Goal: Information Seeking & Learning: Learn about a topic

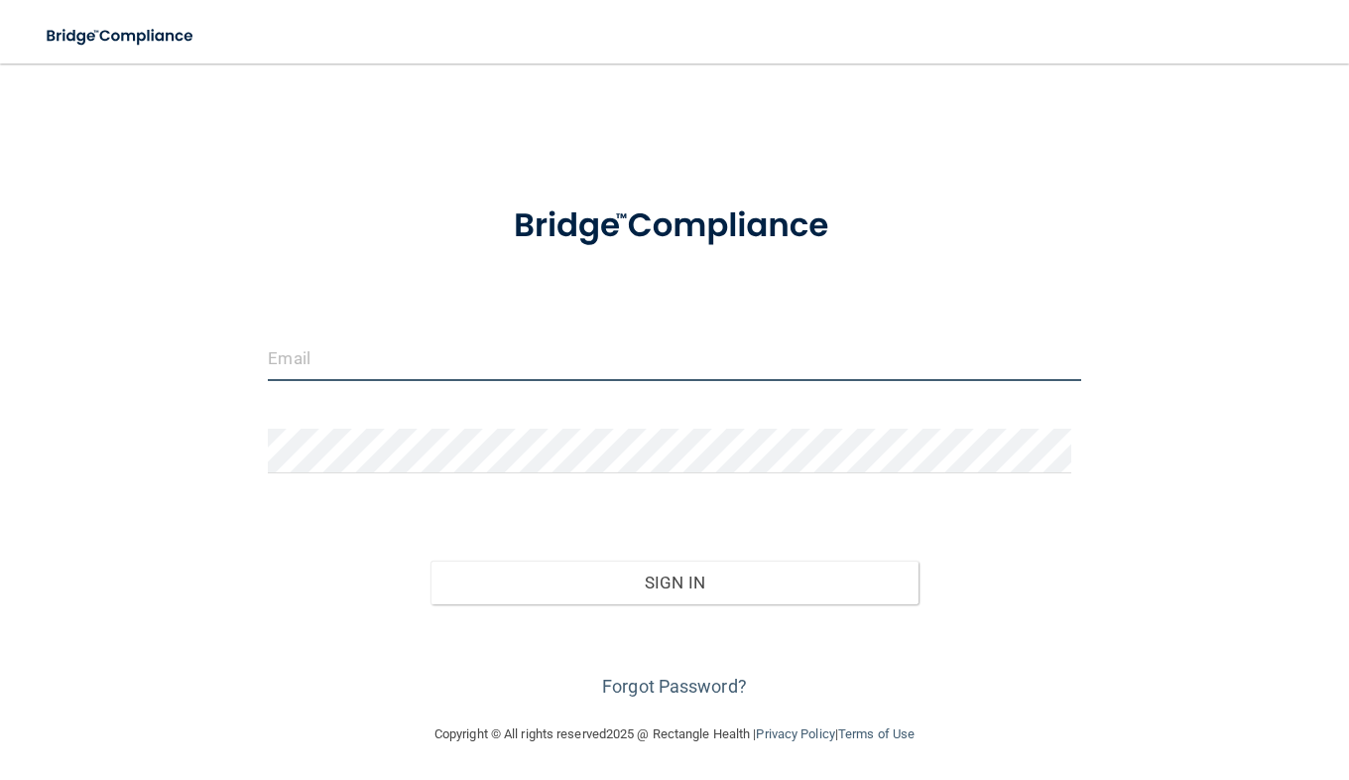
click at [351, 365] on input "email" at bounding box center [674, 358] width 813 height 45
click at [373, 353] on input "email" at bounding box center [674, 358] width 813 height 45
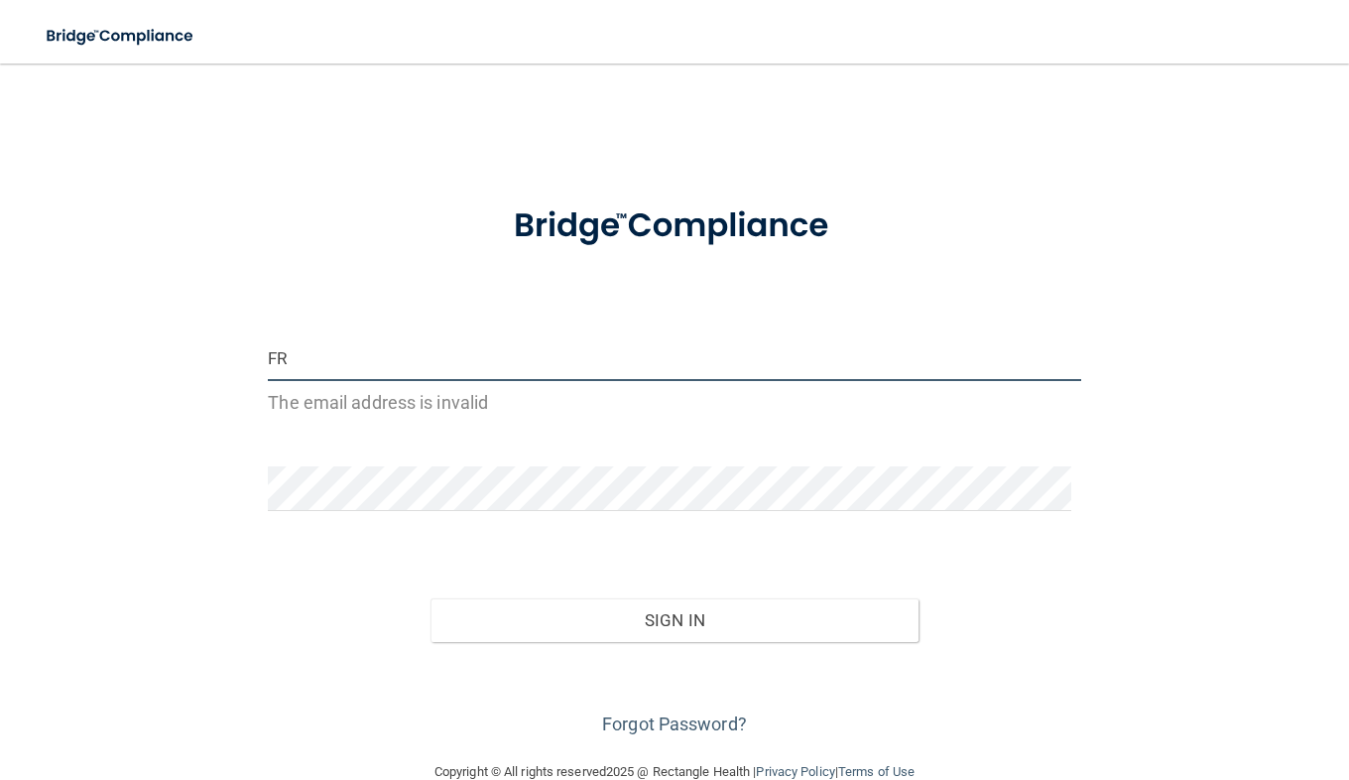
type input "F"
type input "[PERSON_NAME][EMAIL_ADDRESS][DOMAIN_NAME]"
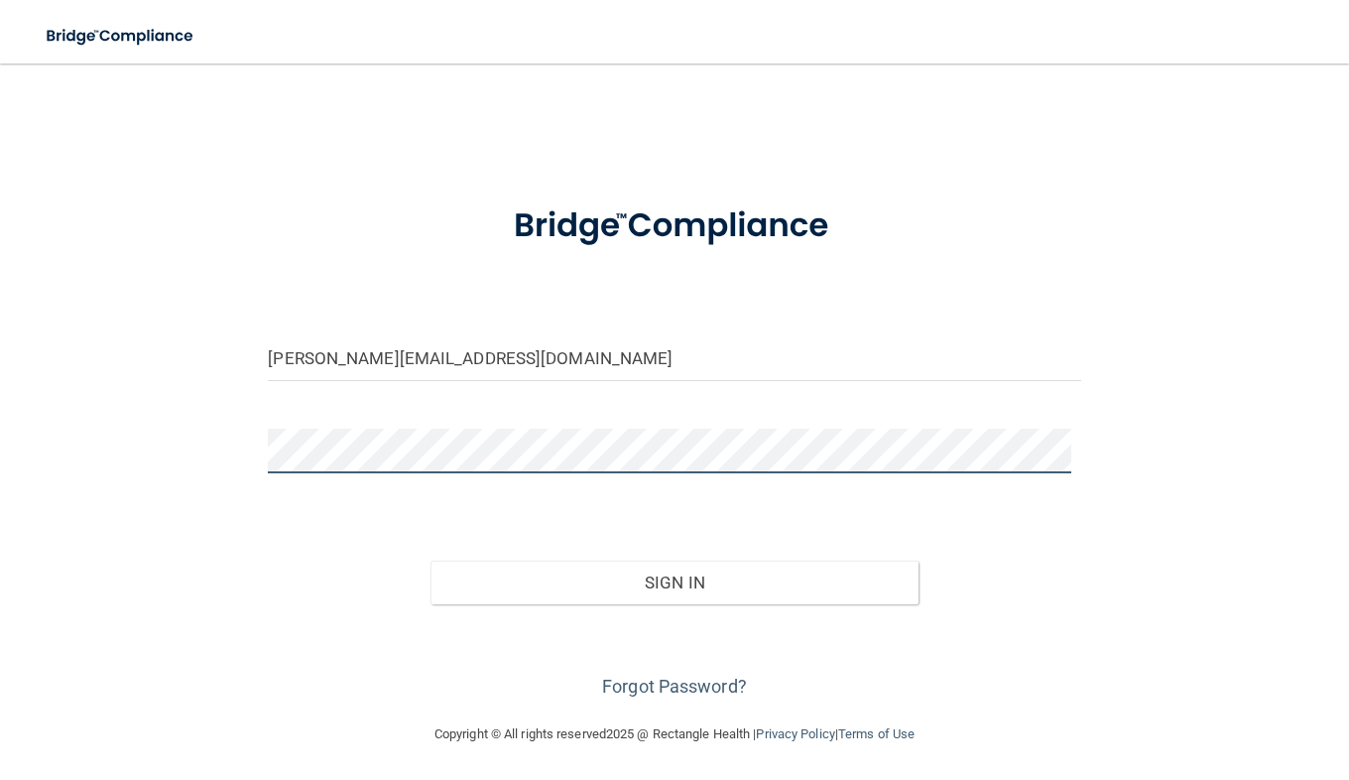
click at [431, 561] on button "Sign In" at bounding box center [675, 583] width 488 height 44
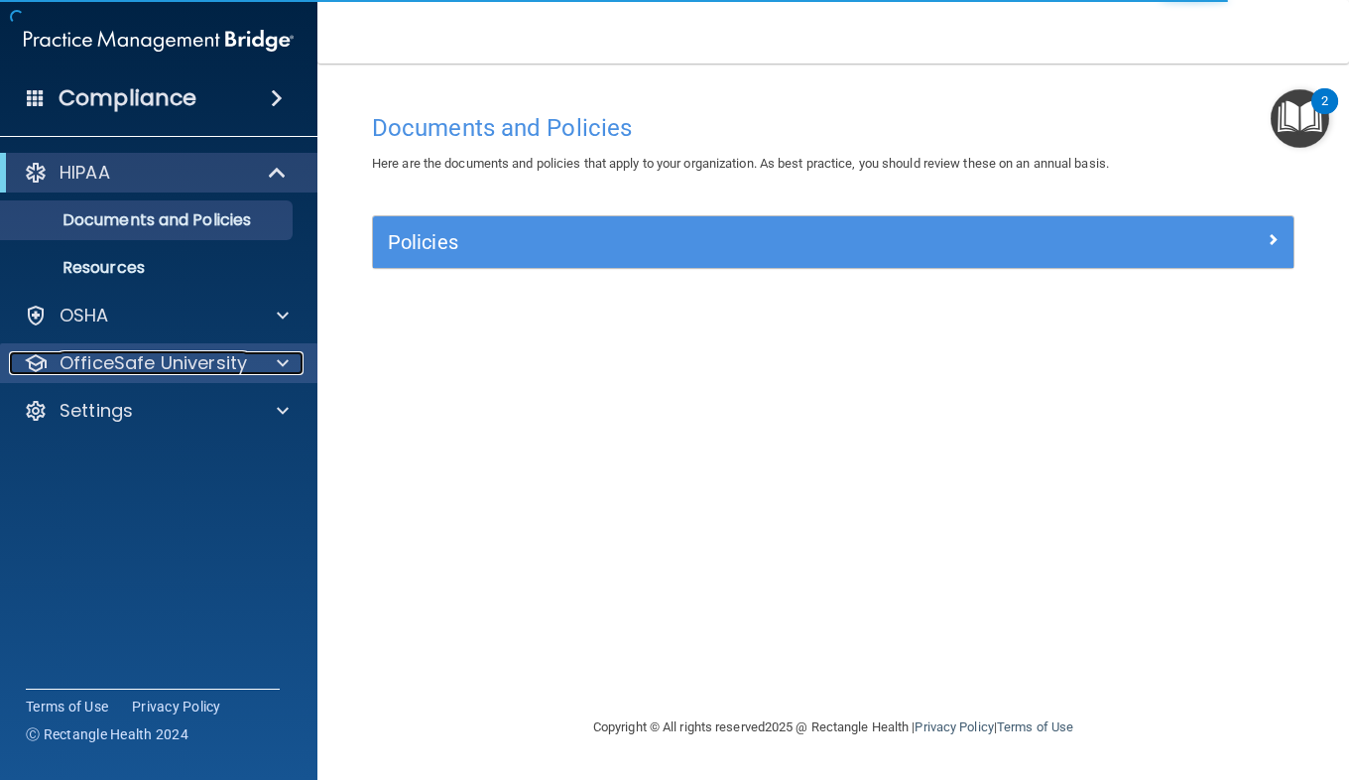
click at [127, 355] on p "OfficeSafe University" at bounding box center [154, 363] width 188 height 24
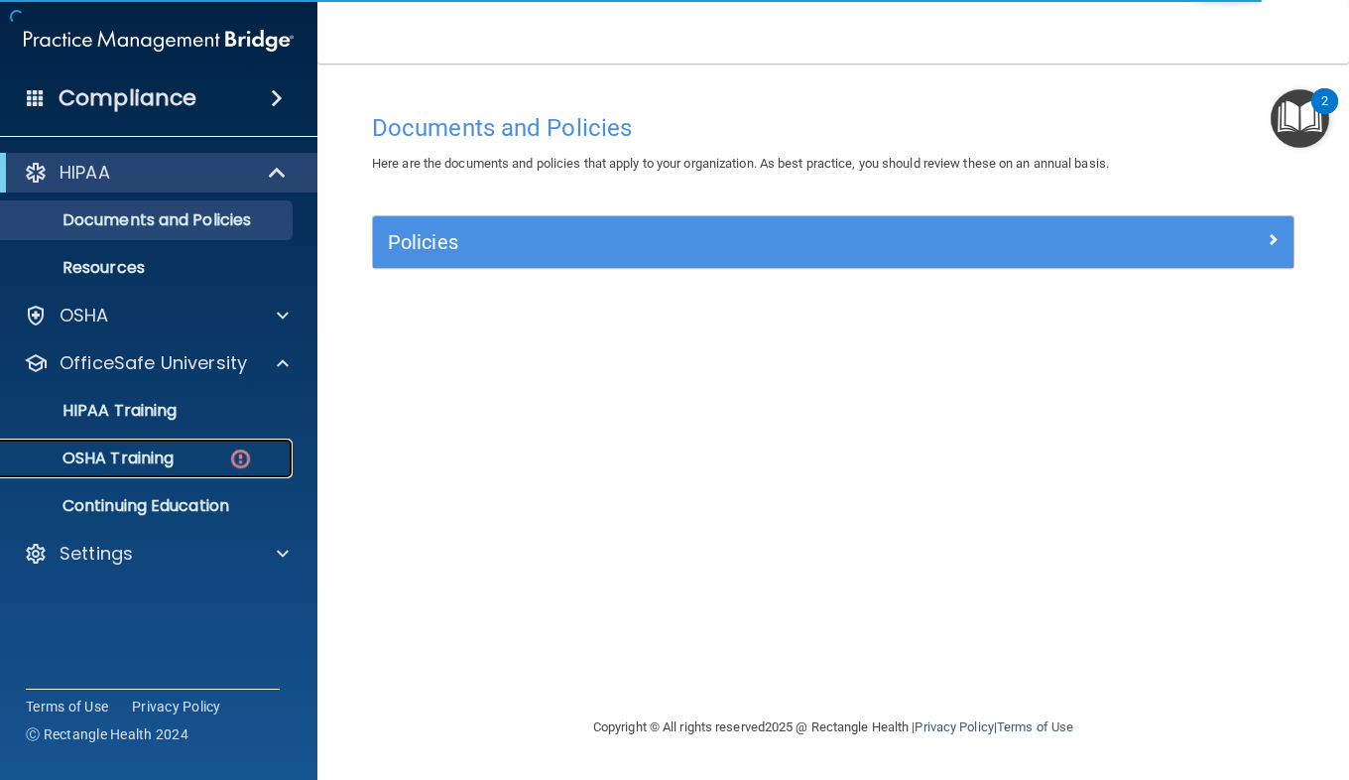
click at [104, 443] on link "OSHA Training" at bounding box center [136, 459] width 313 height 40
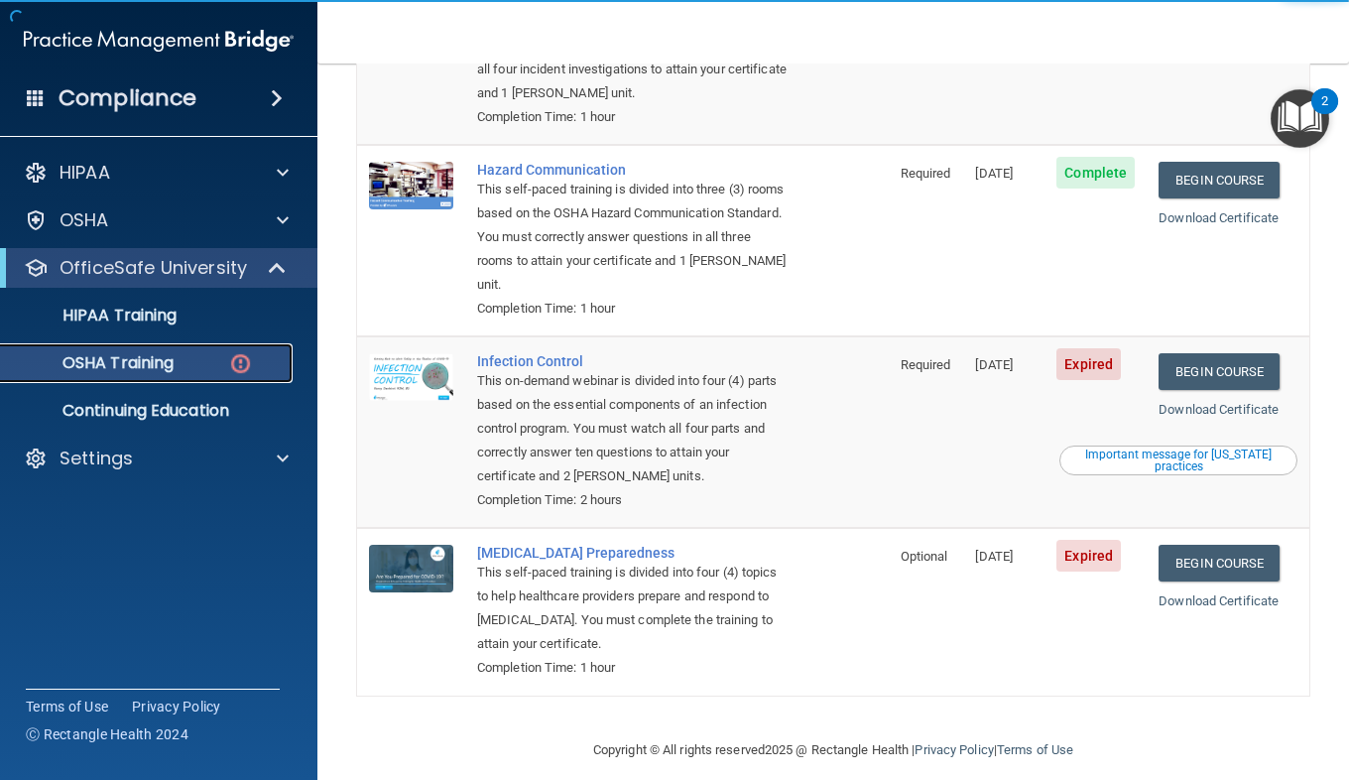
scroll to position [371, 0]
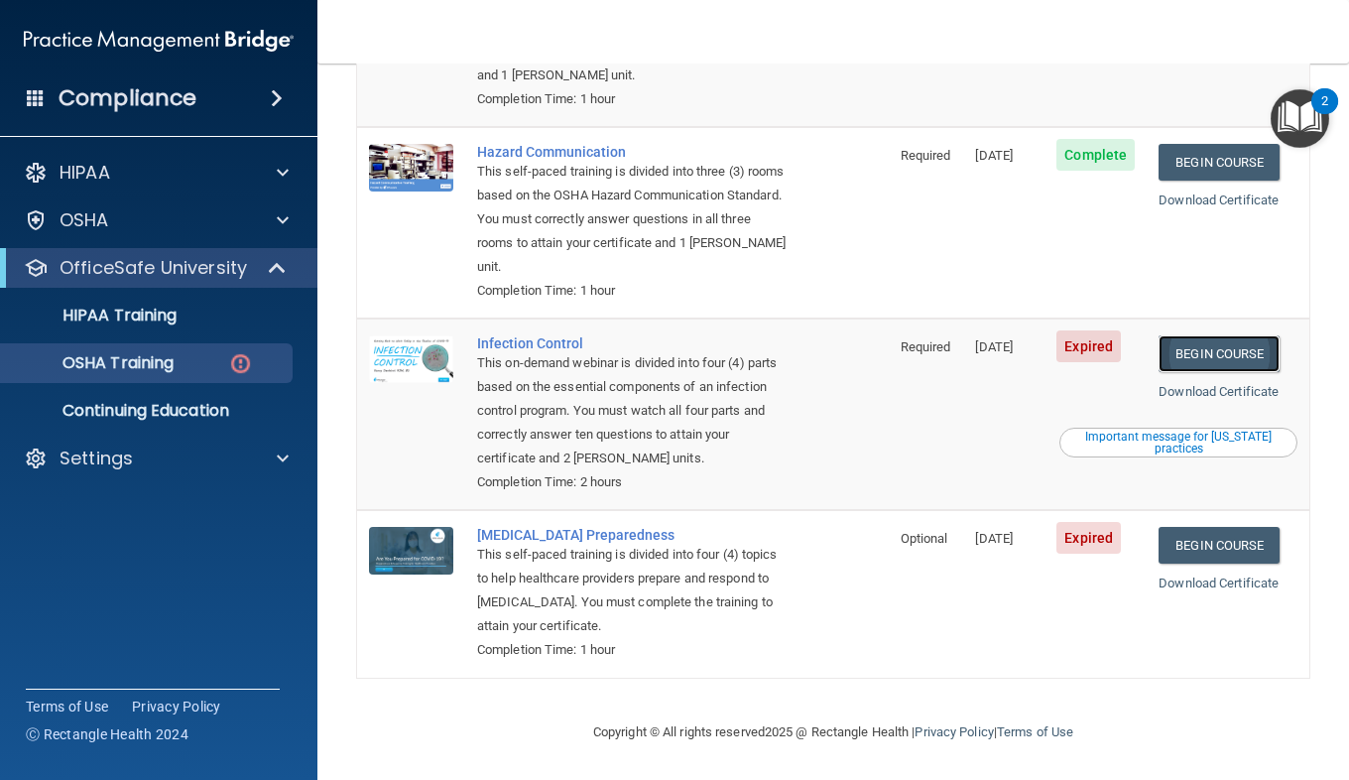
click at [1185, 359] on link "Begin Course" at bounding box center [1219, 353] width 121 height 37
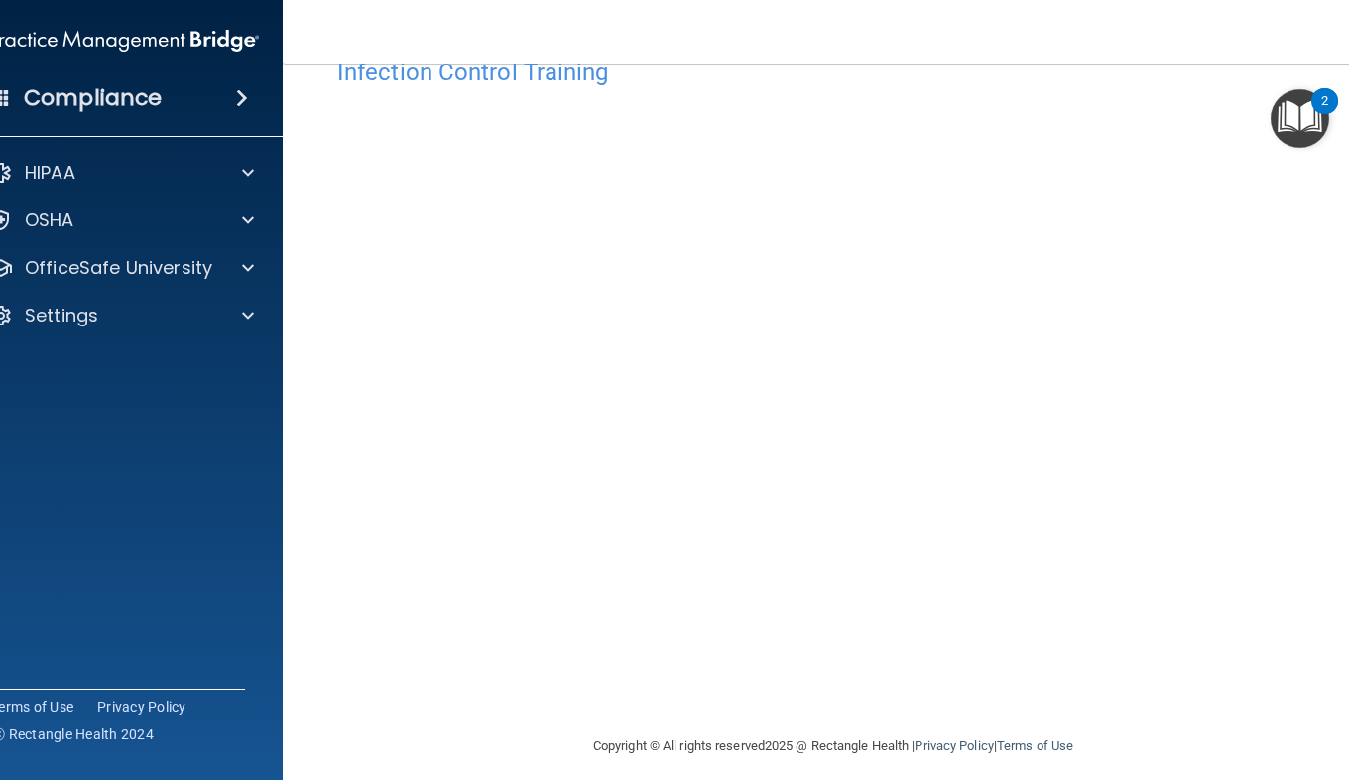
scroll to position [69, 0]
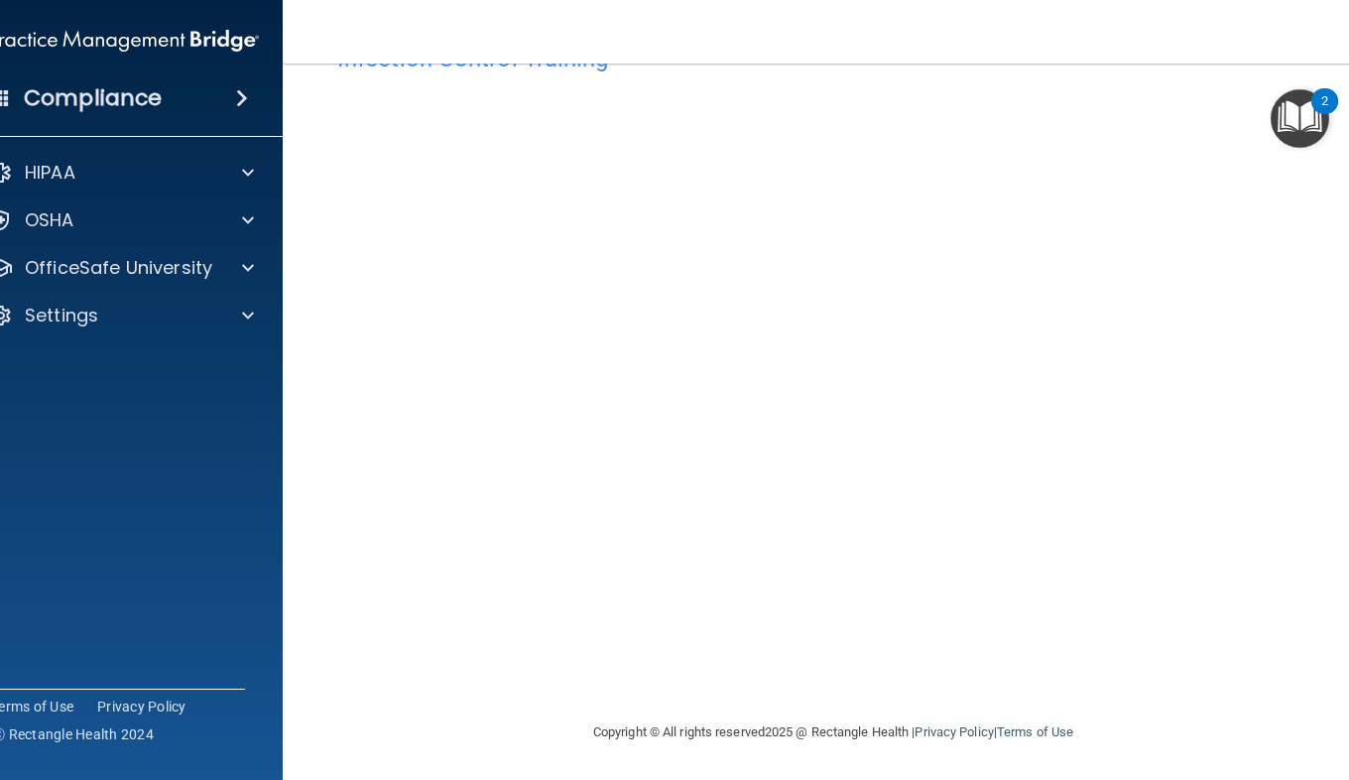
click at [1295, 121] on img "Open Resource Center, 2 new notifications" at bounding box center [1300, 118] width 59 height 59
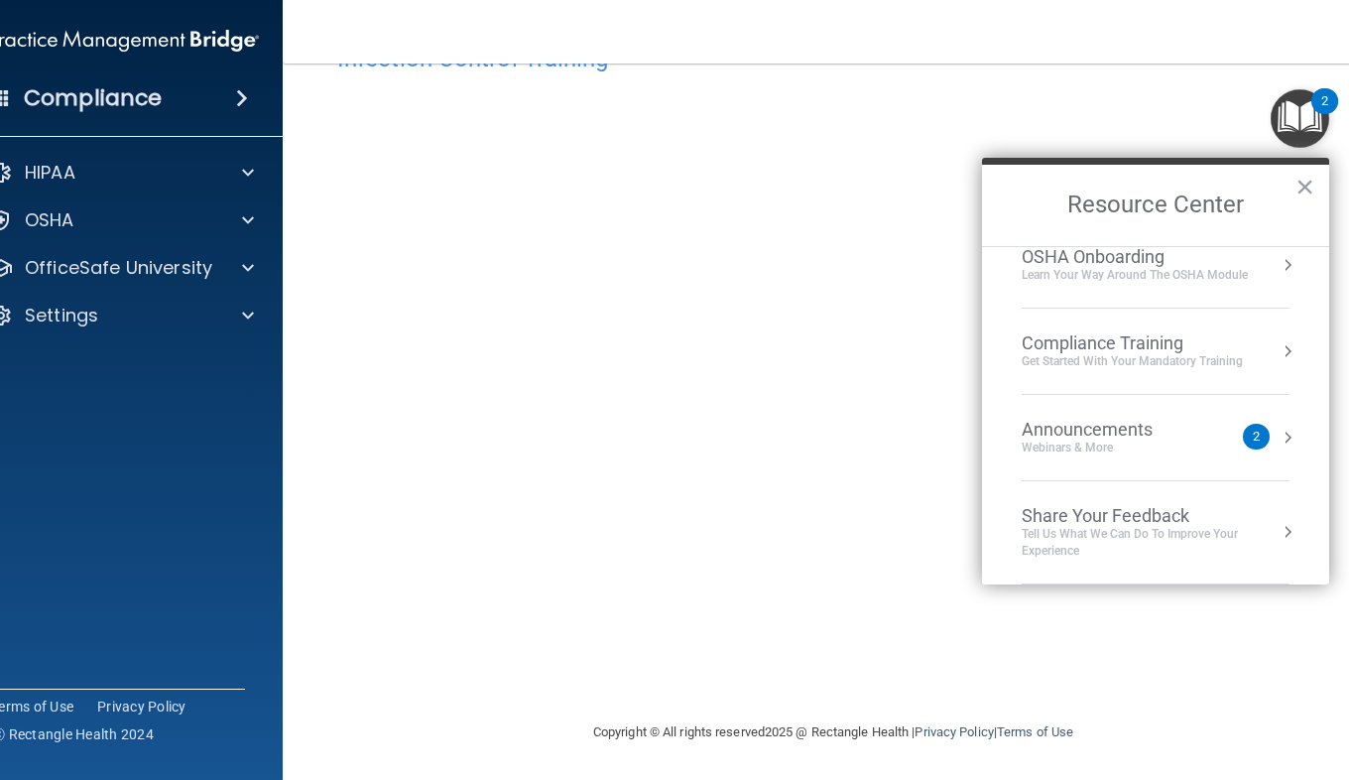
scroll to position [0, 0]
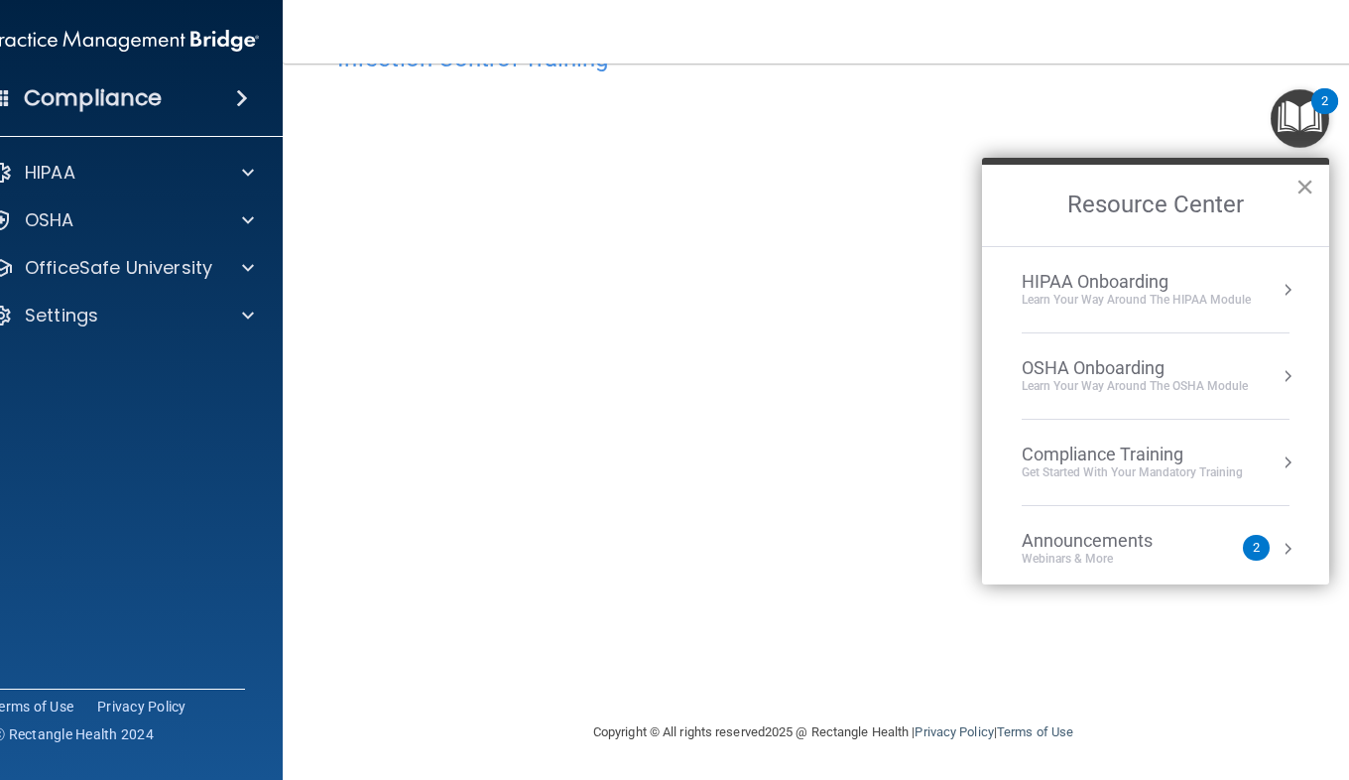
click at [1296, 182] on button "×" at bounding box center [1305, 187] width 19 height 32
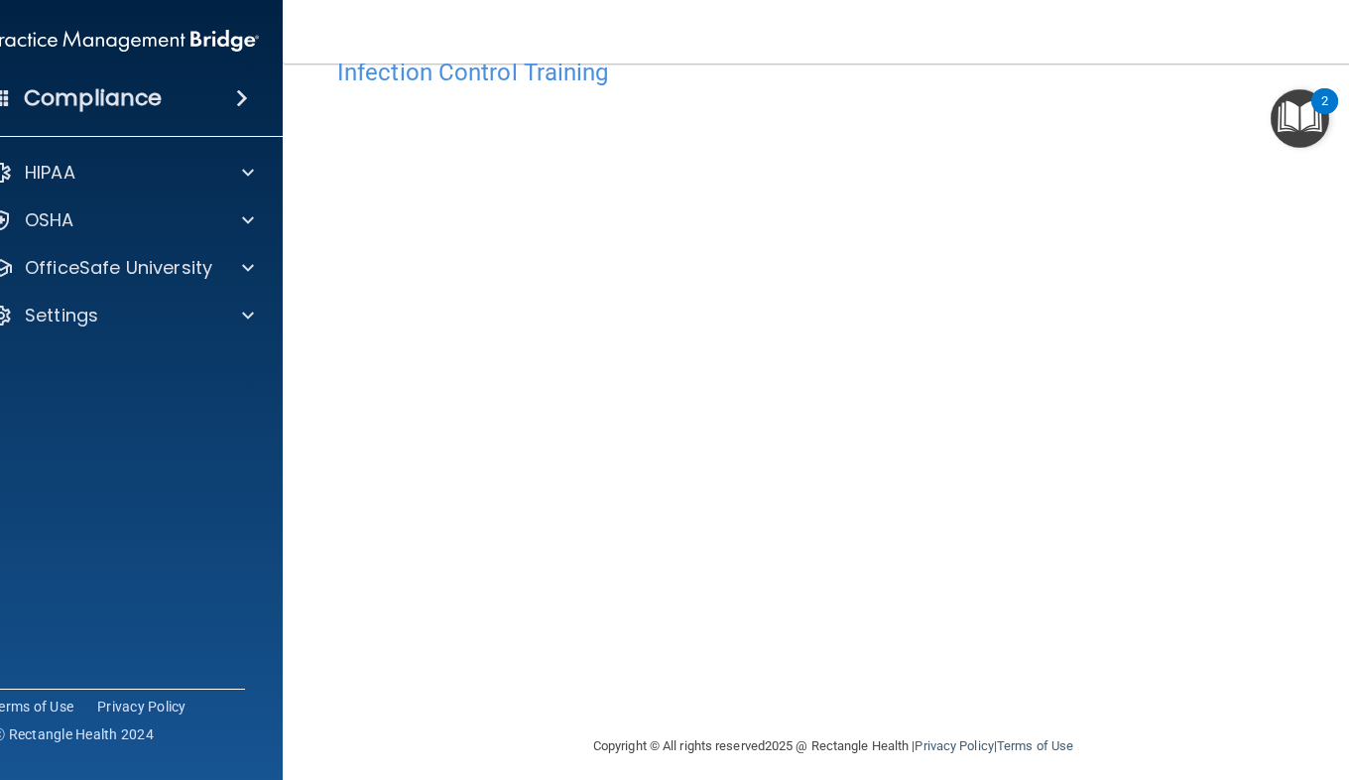
scroll to position [69, 0]
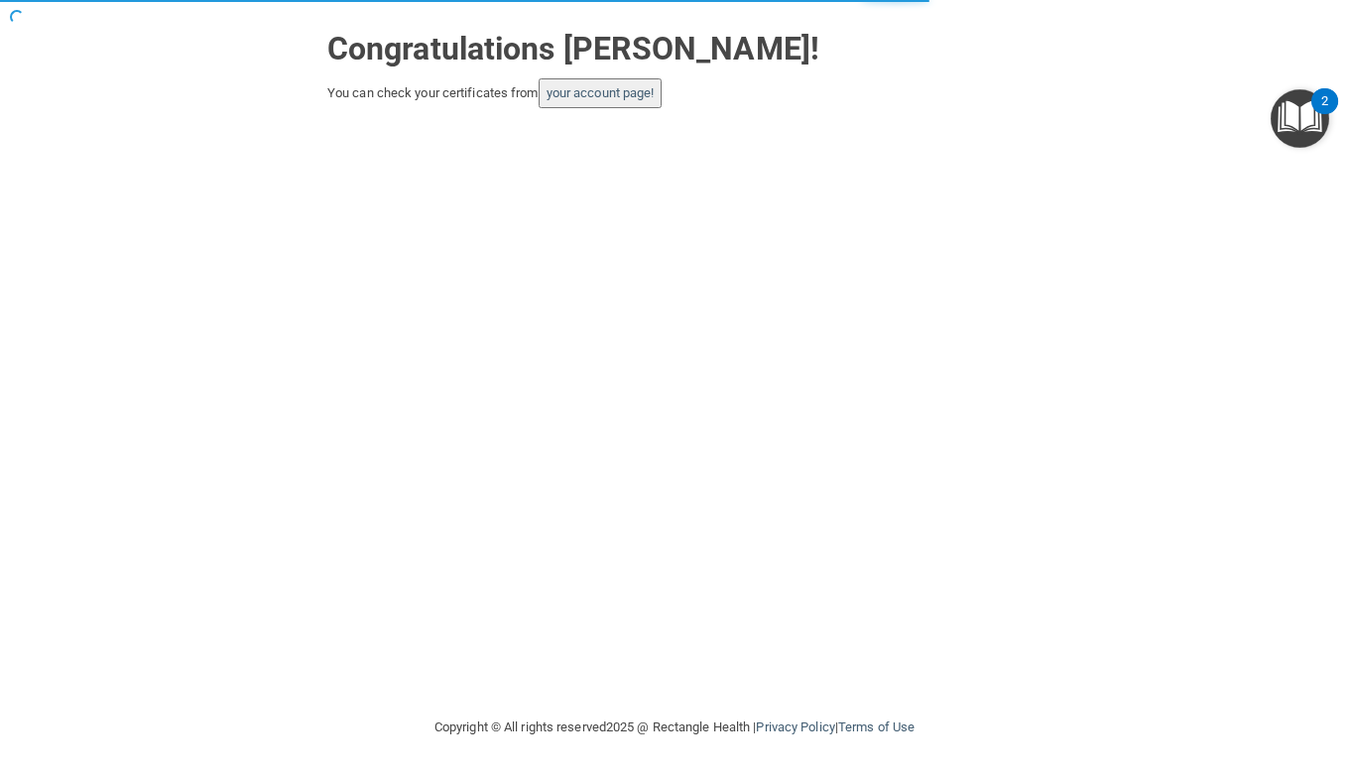
click at [615, 107] on button "your account page!" at bounding box center [601, 93] width 124 height 30
click at [641, 85] on link "your account page!" at bounding box center [601, 92] width 108 height 15
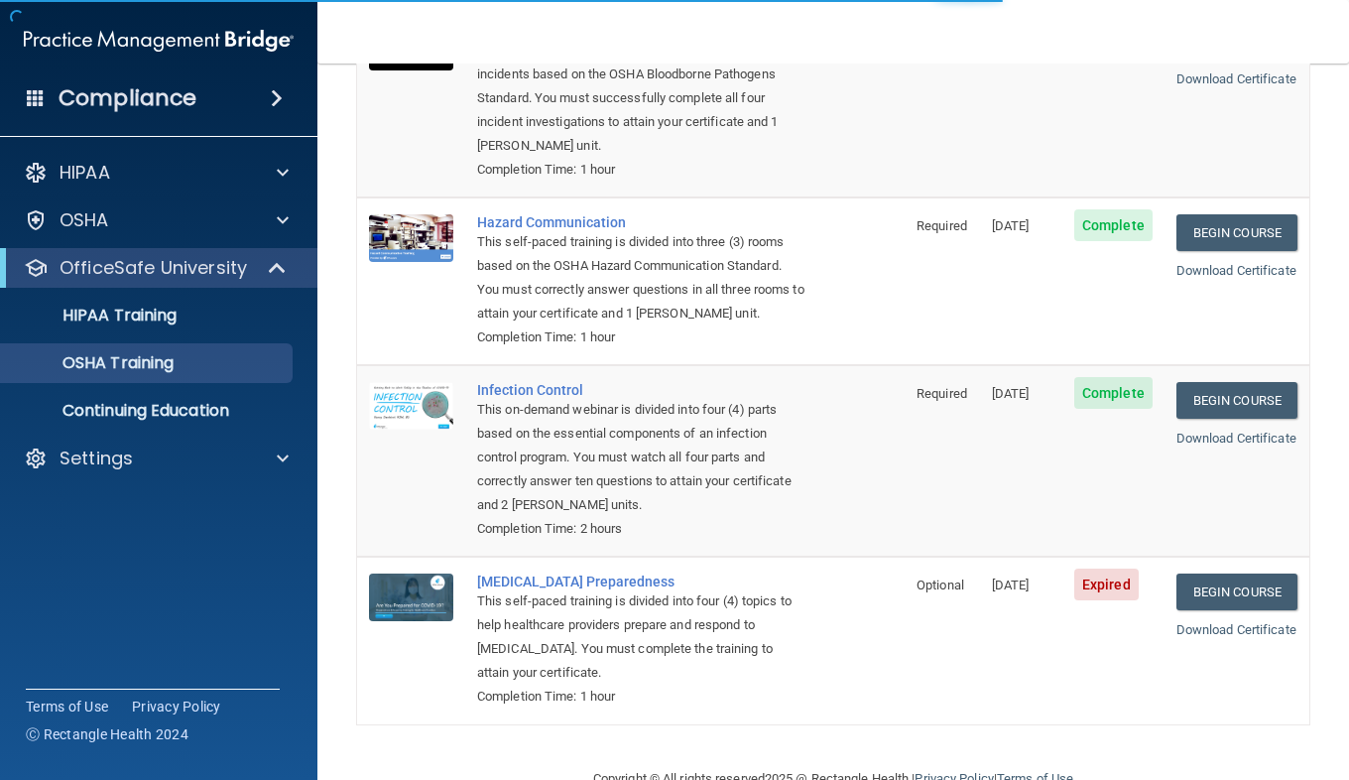
scroll to position [292, 0]
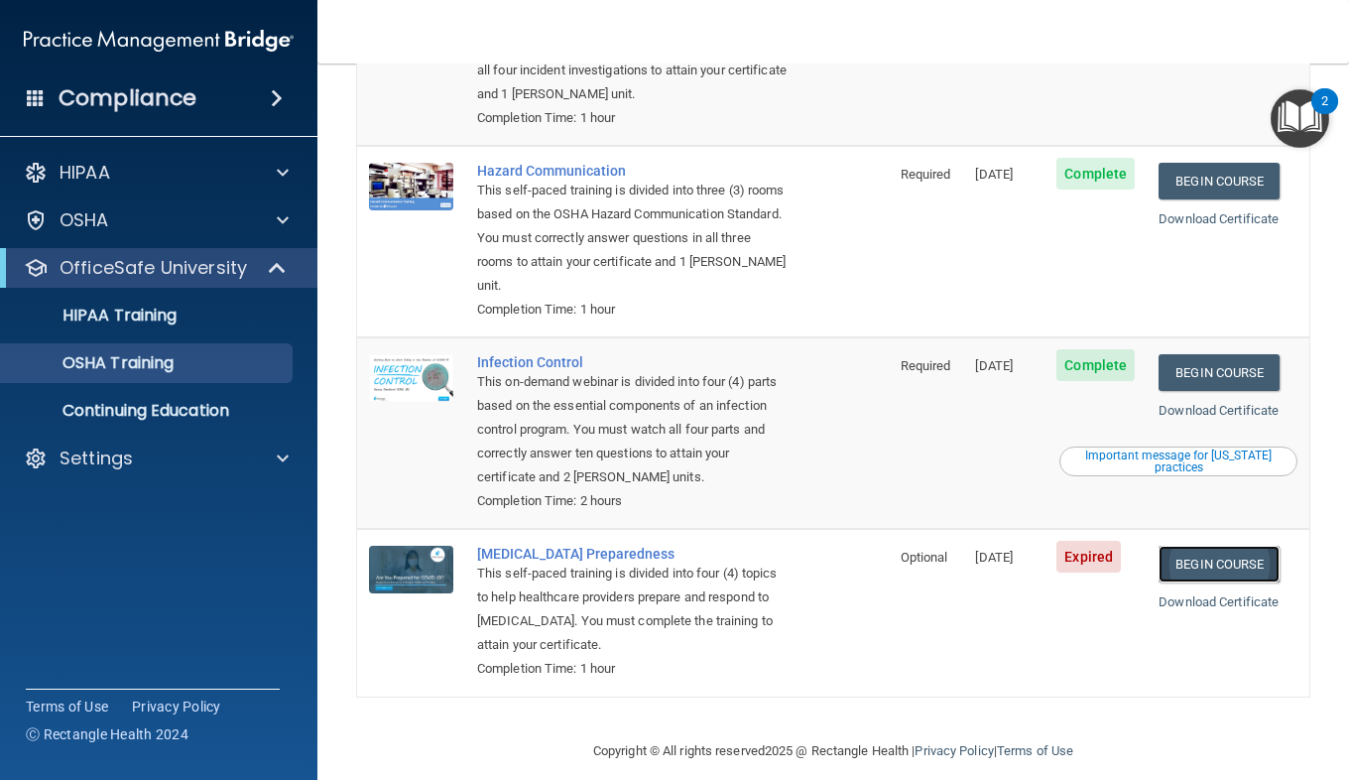
click at [1201, 560] on link "Begin Course" at bounding box center [1219, 564] width 121 height 37
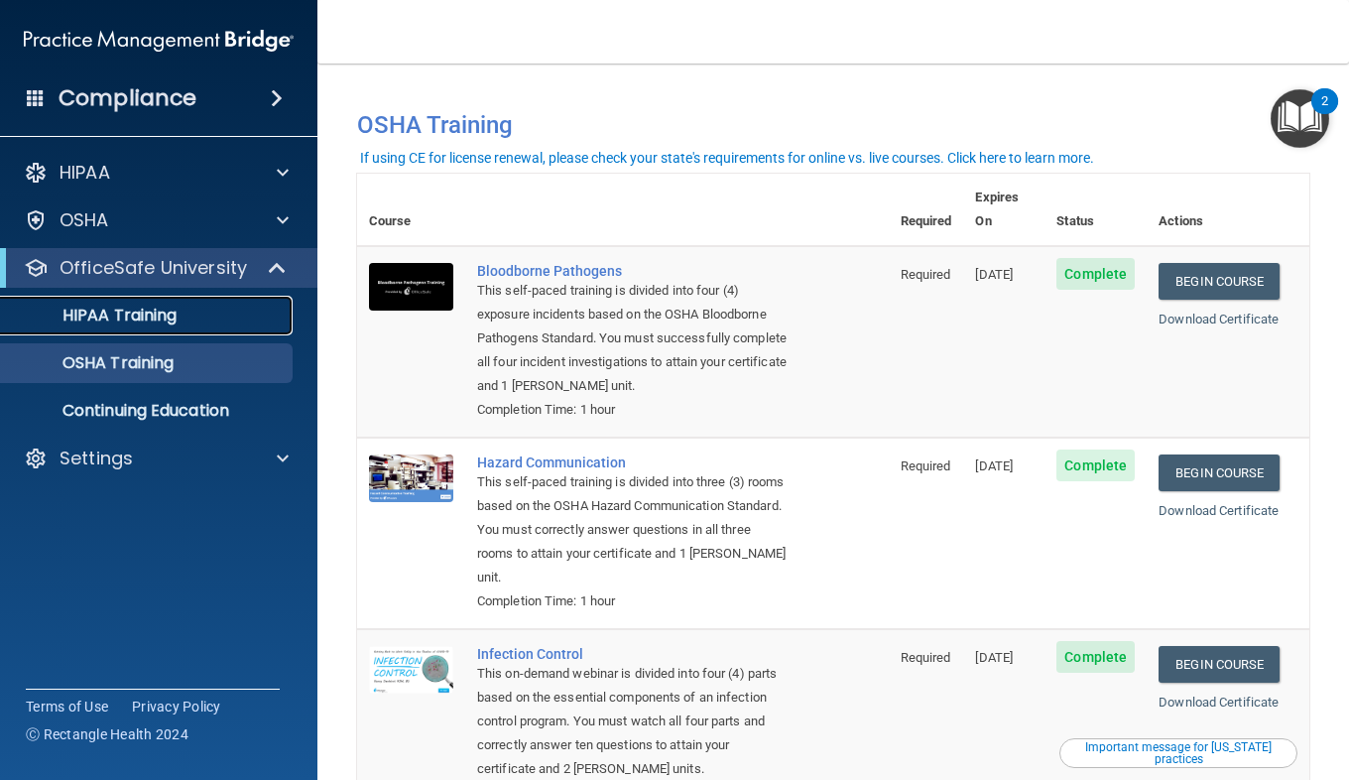
click at [141, 317] on p "HIPAA Training" at bounding box center [95, 316] width 164 height 20
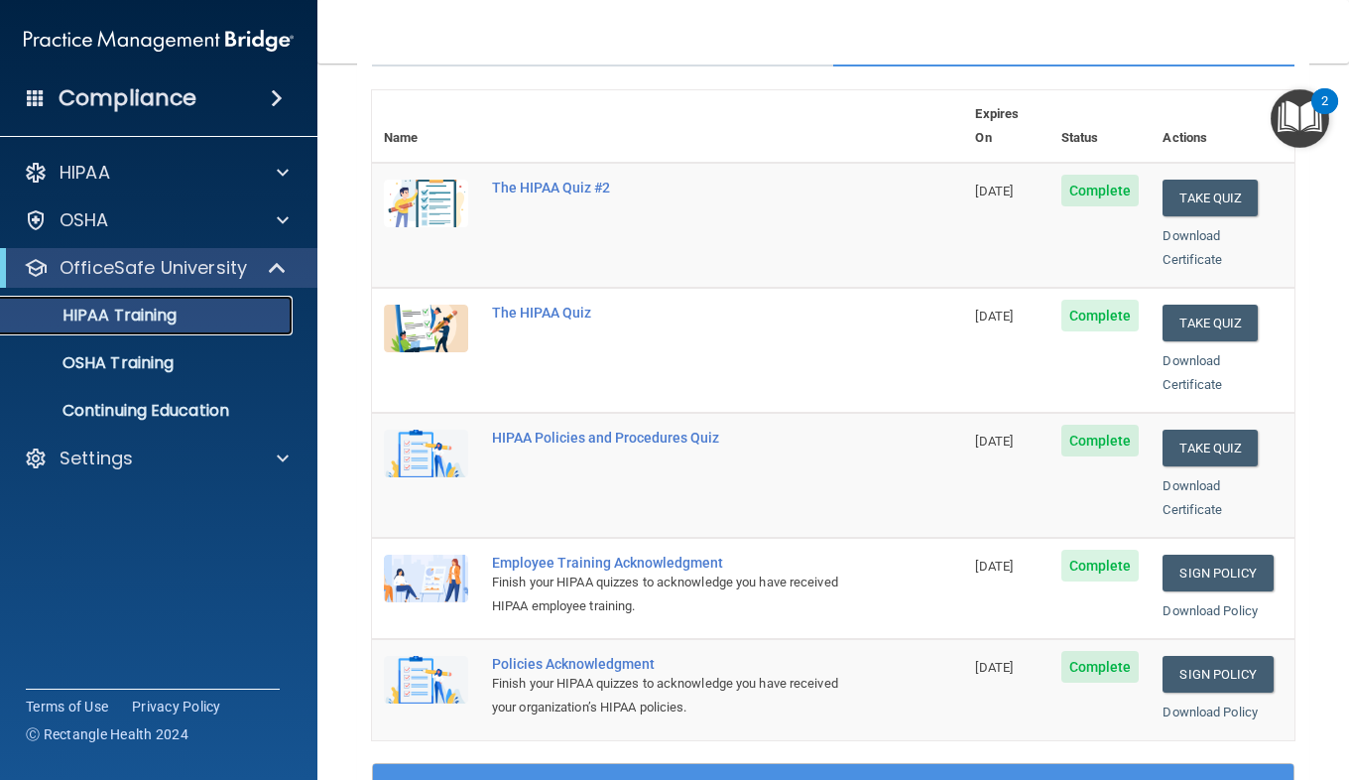
scroll to position [190, 0]
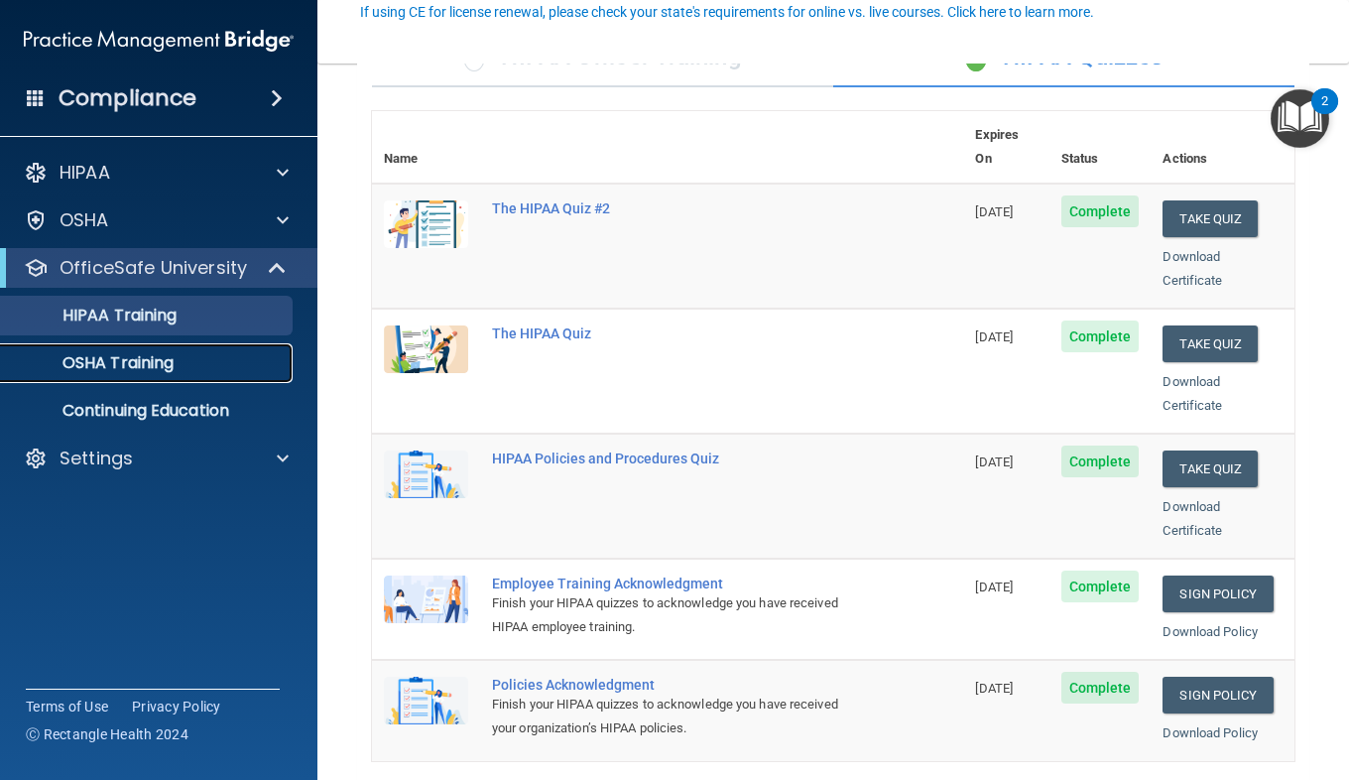
click at [109, 361] on p "OSHA Training" at bounding box center [93, 363] width 161 height 20
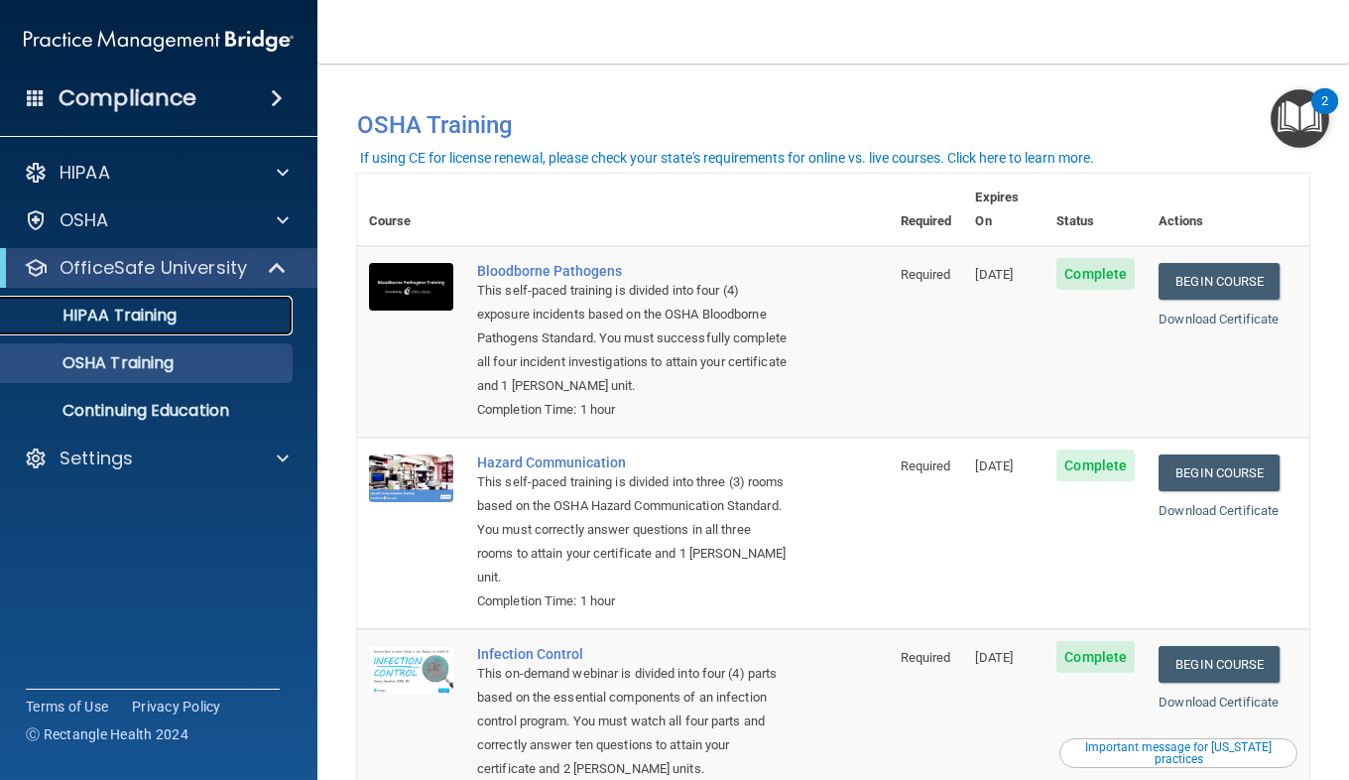
click at [92, 319] on p "HIPAA Training" at bounding box center [95, 316] width 164 height 20
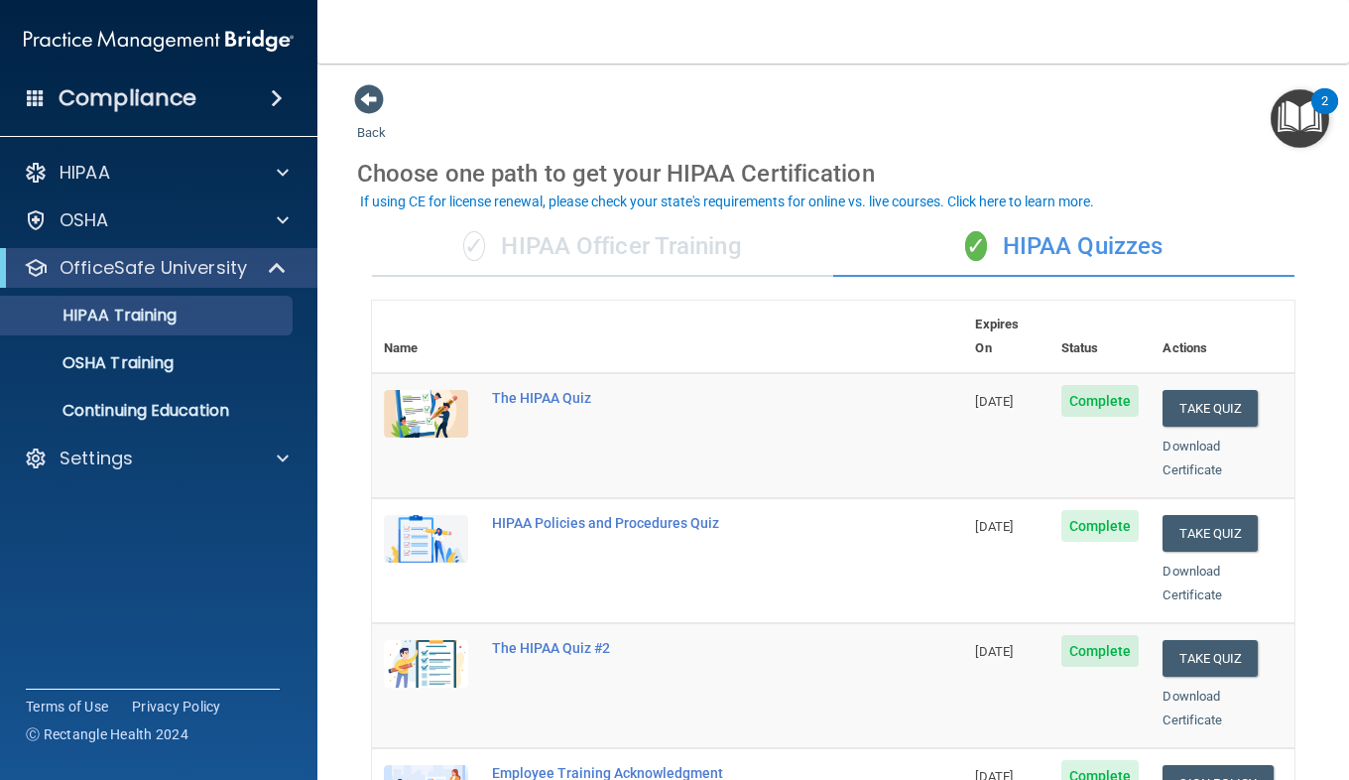
click at [157, 104] on h4 "Compliance" at bounding box center [128, 98] width 138 height 28
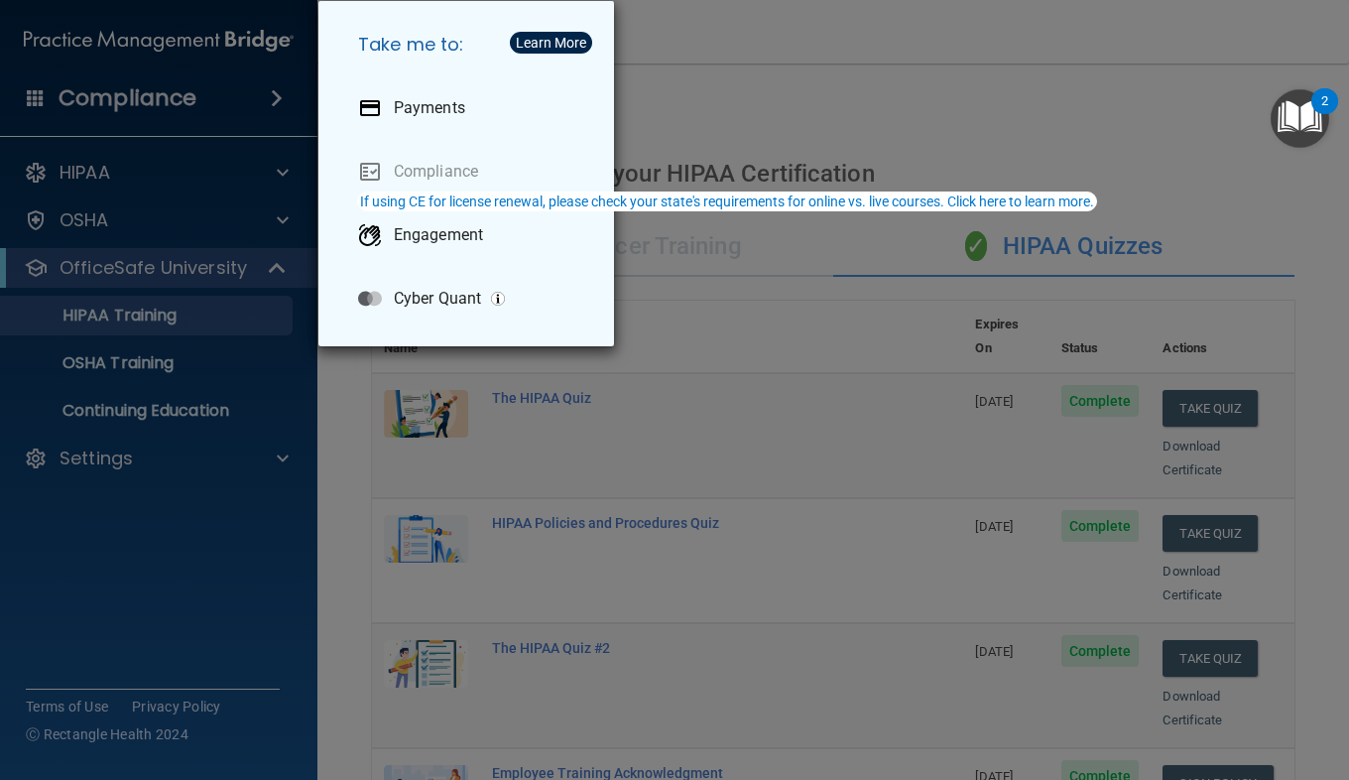
click at [107, 476] on div "Take me to: Payments Compliance Engagement Cyber Quant" at bounding box center [674, 390] width 1349 height 780
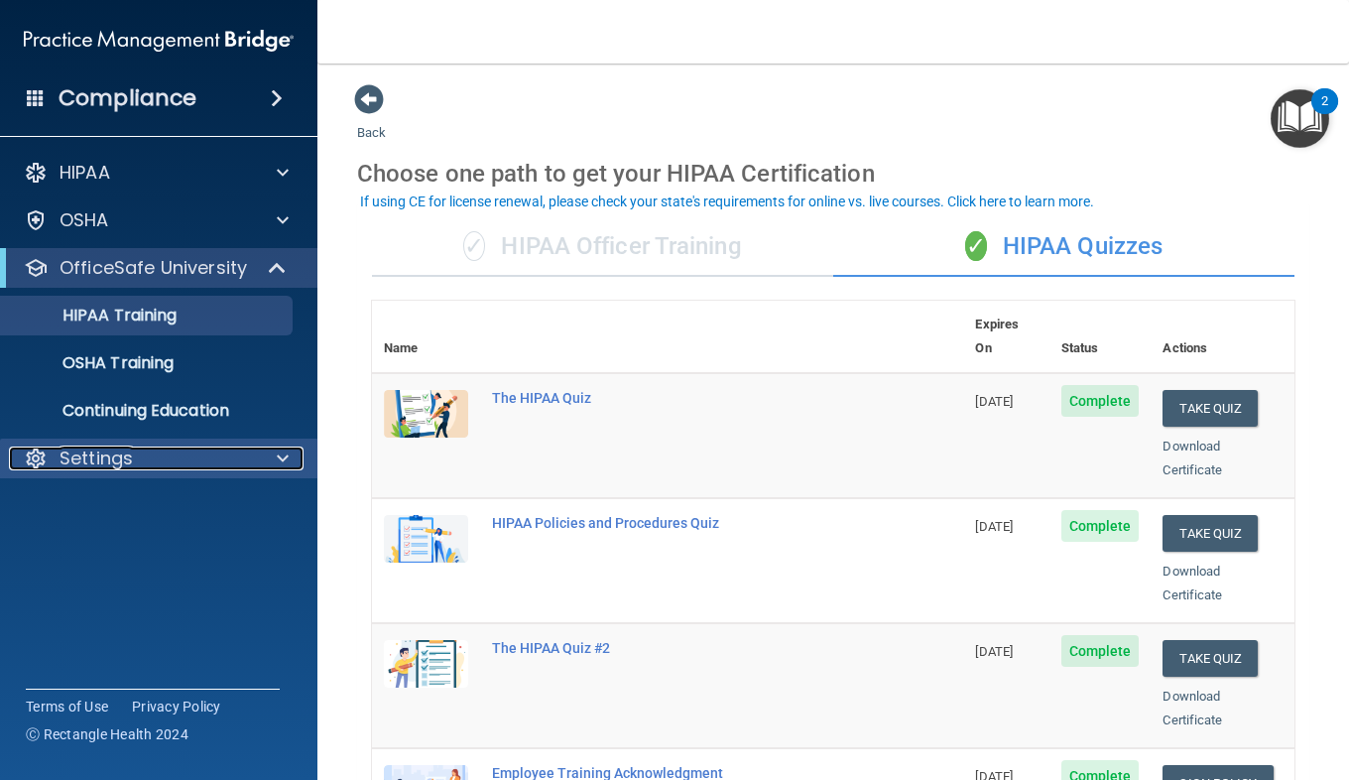
click at [189, 463] on div "Settings" at bounding box center [132, 459] width 246 height 24
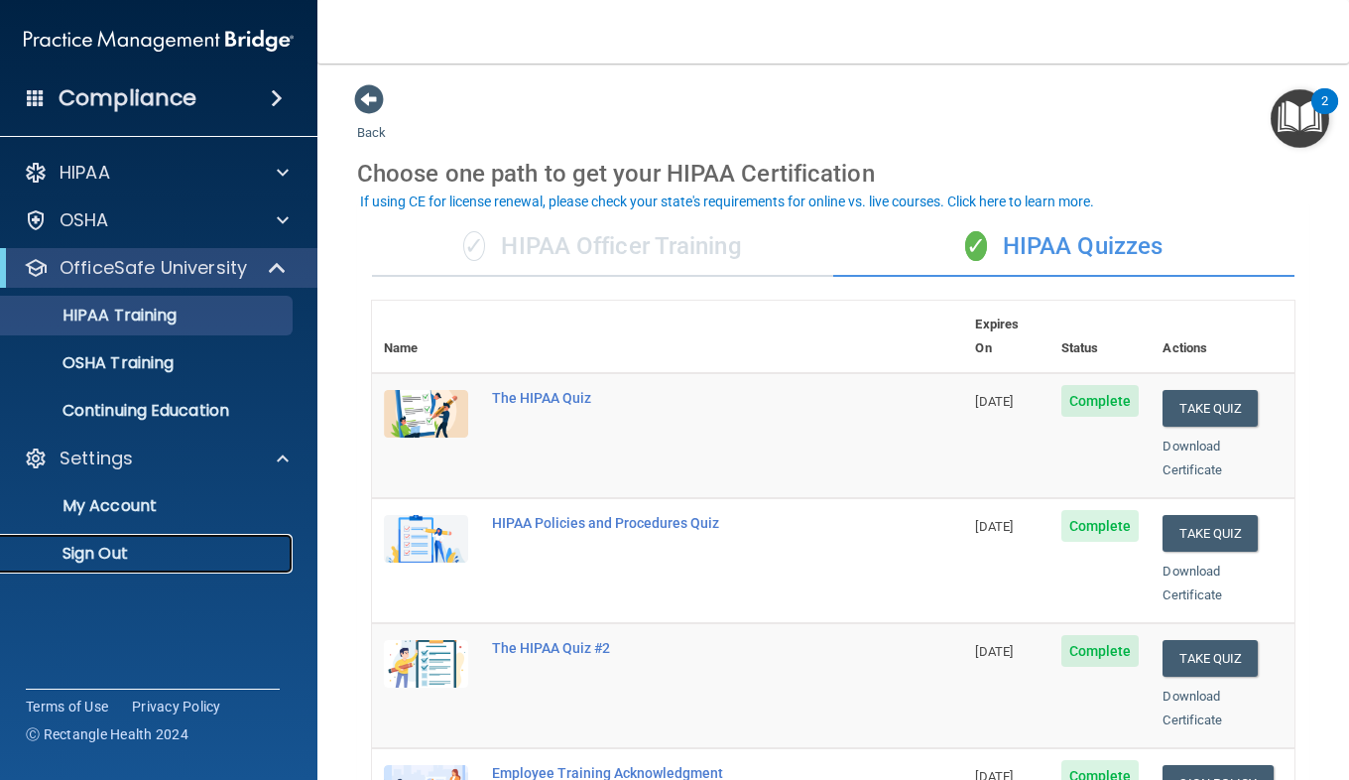
click at [63, 544] on p "Sign Out" at bounding box center [148, 554] width 271 height 20
